Goal: Information Seeking & Learning: Learn about a topic

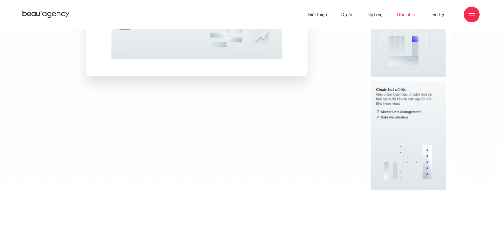
scroll to position [4783, 0]
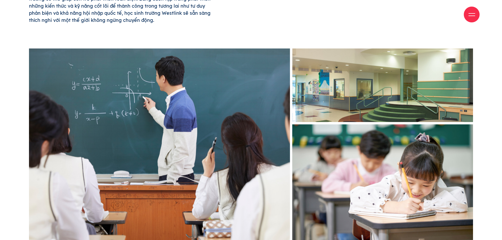
scroll to position [395, 0]
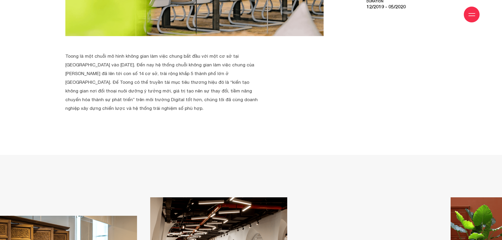
scroll to position [316, 0]
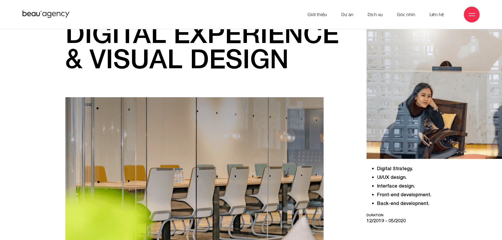
scroll to position [0, 0]
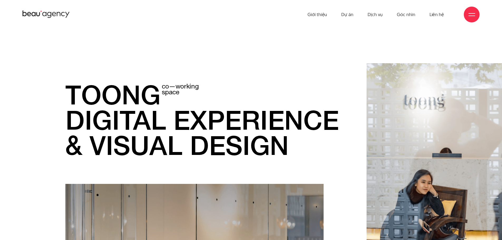
drag, startPoint x: 65, startPoint y: 87, endPoint x: 308, endPoint y: 144, distance: 250.0
click at [308, 144] on h1 "toong co—working space digital experience & visual design" at bounding box center [202, 120] width 275 height 76
click at [309, 143] on h1 "toong co—working space digital experience & visual design" at bounding box center [202, 120] width 275 height 76
drag, startPoint x: 302, startPoint y: 142, endPoint x: 104, endPoint y: 89, distance: 205.0
click at [19, 98] on div "toong co—working space digital experience & visual design Digital Strategy. UI/…" at bounding box center [251, 238] width 502 height 350
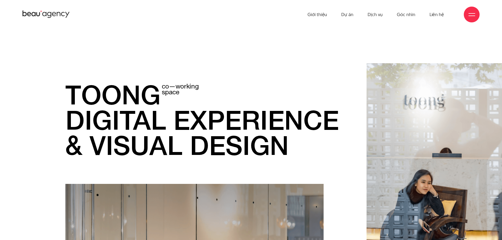
click at [106, 89] on p "toong co—working space" at bounding box center [202, 94] width 275 height 25
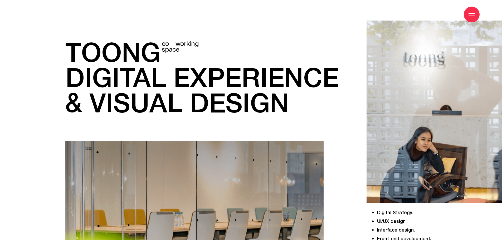
scroll to position [105, 0]
